Goal: Check status

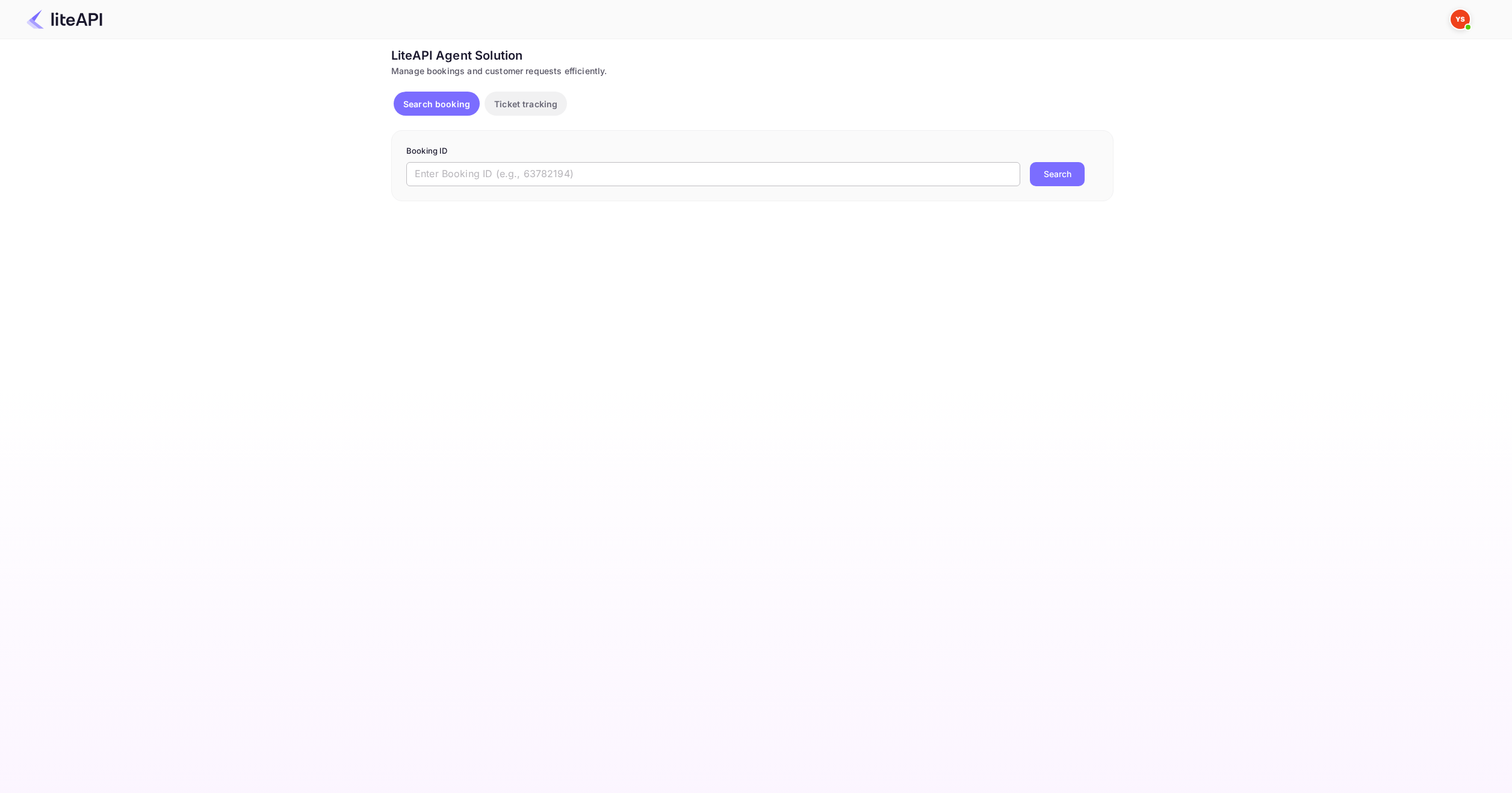
click at [636, 173] on input "text" at bounding box center [713, 174] width 614 height 24
paste input "9058181"
type input "9058181"
click at [1052, 172] on button "Search" at bounding box center [1057, 174] width 54 height 24
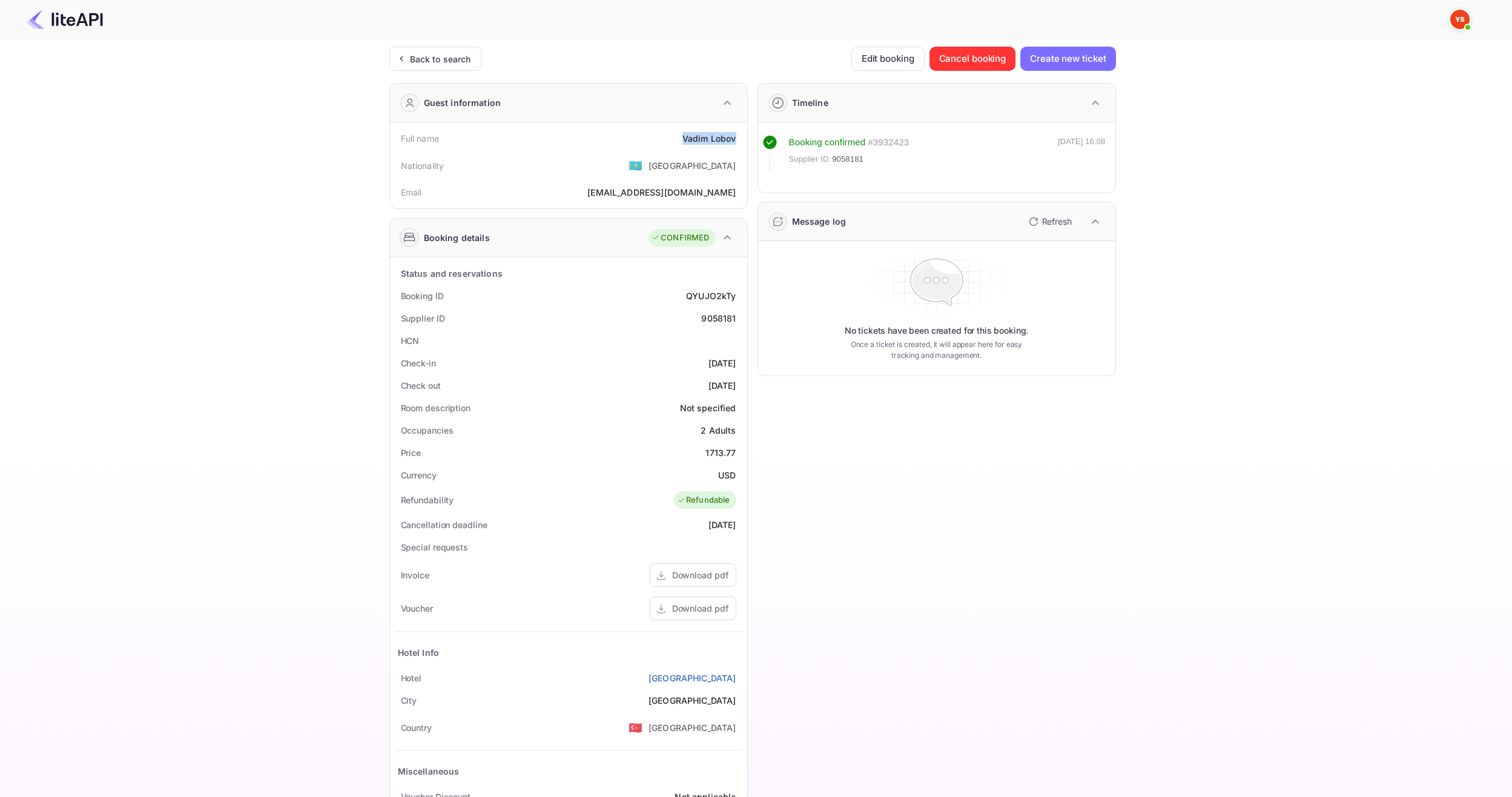
drag, startPoint x: 676, startPoint y: 135, endPoint x: 737, endPoint y: 141, distance: 61.3
click at [737, 141] on div "Full name [PERSON_NAME]" at bounding box center [568, 138] width 348 height 22
copy div "[PERSON_NAME]"
drag, startPoint x: 701, startPoint y: 456, endPoint x: 741, endPoint y: 456, distance: 40.0
click at [741, 456] on div "Price 1713.77" at bounding box center [568, 453] width 348 height 22
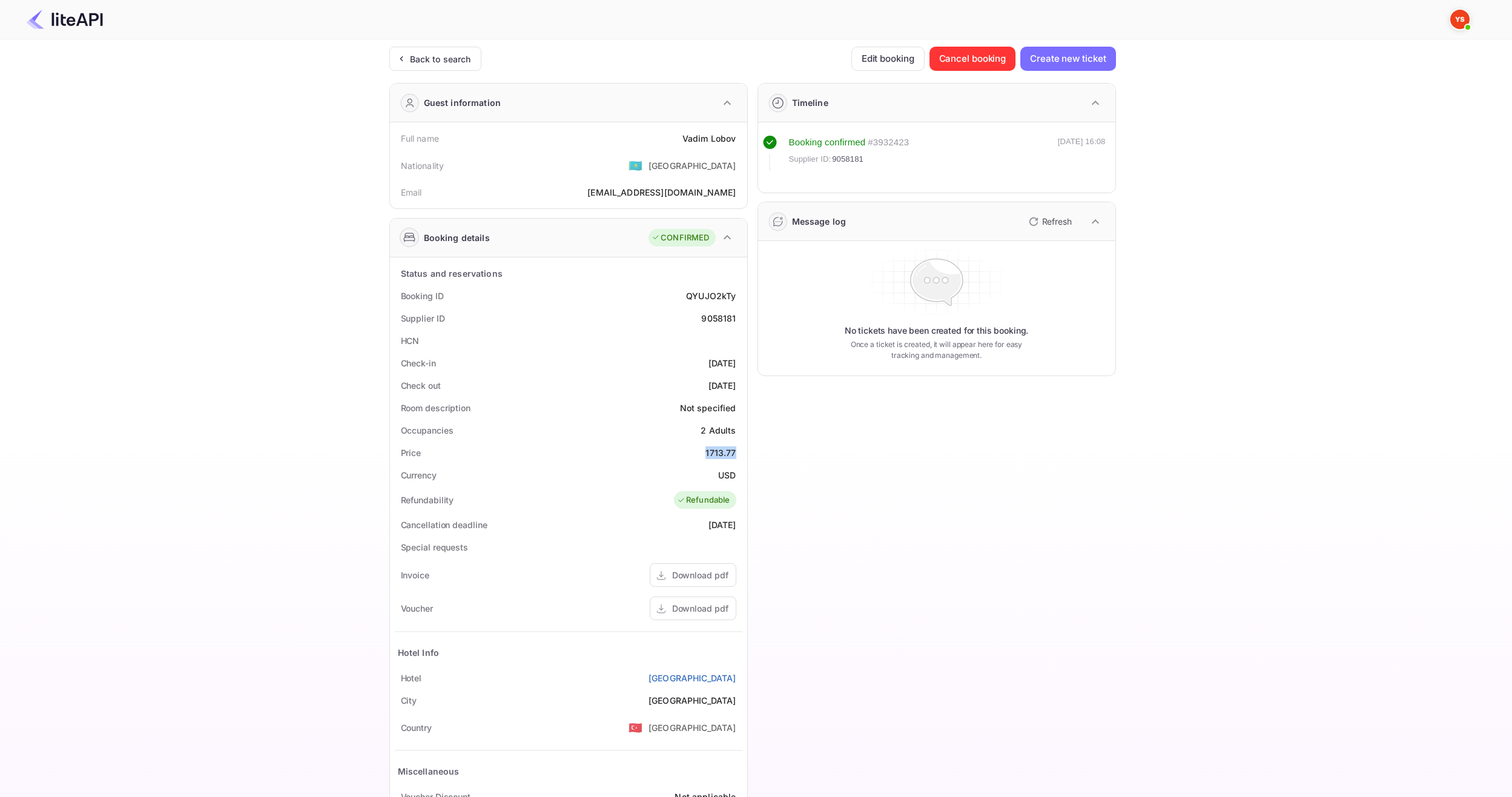
copy div "1713.77"
click at [723, 477] on div "USD" at bounding box center [727, 474] width 18 height 13
copy div "USD"
